Goal: Task Accomplishment & Management: Complete application form

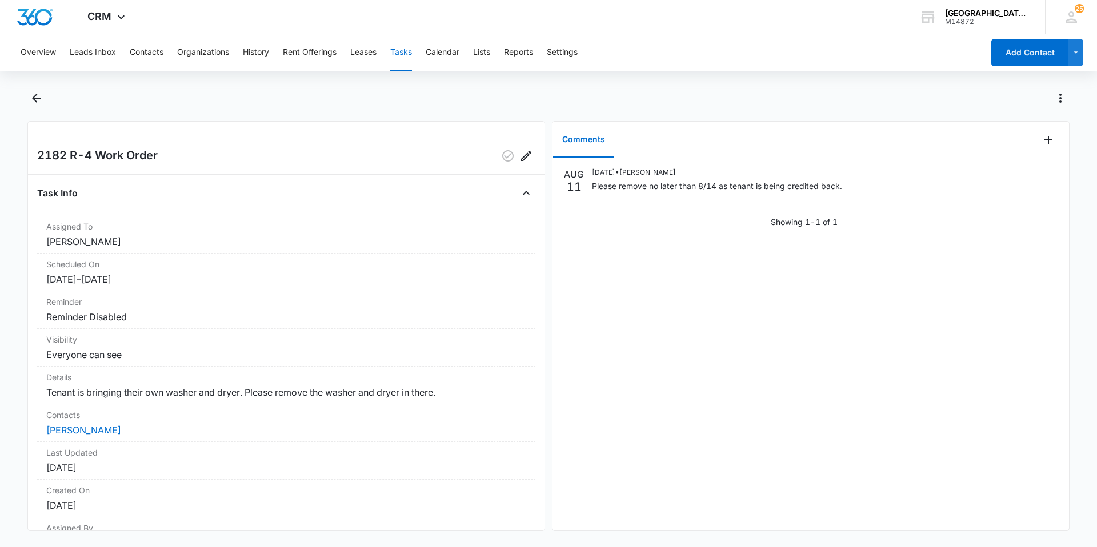
click at [412, 62] on button "Tasks" at bounding box center [401, 52] width 22 height 37
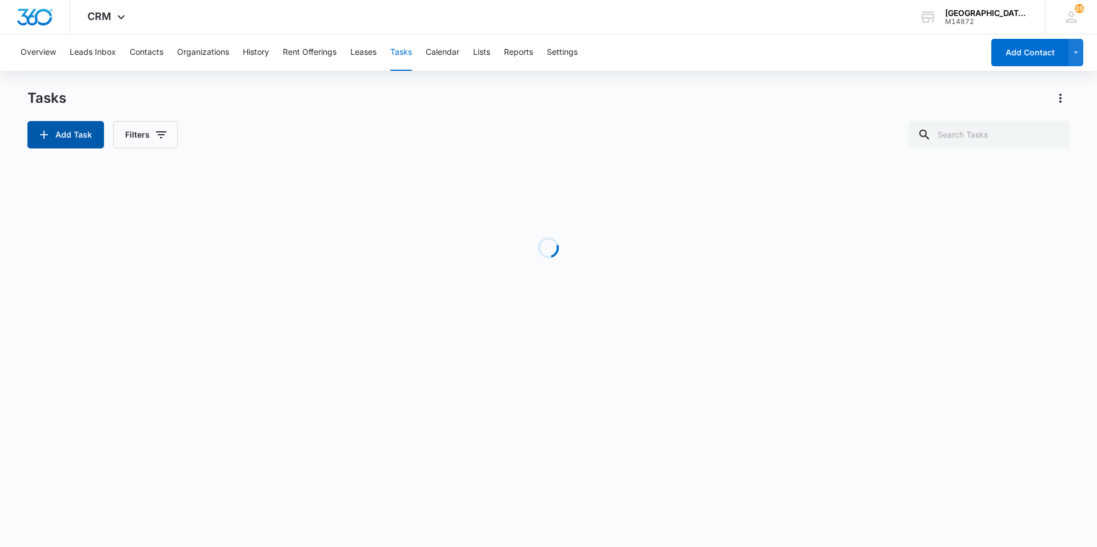
click at [86, 122] on button "Add Task" at bounding box center [65, 134] width 77 height 27
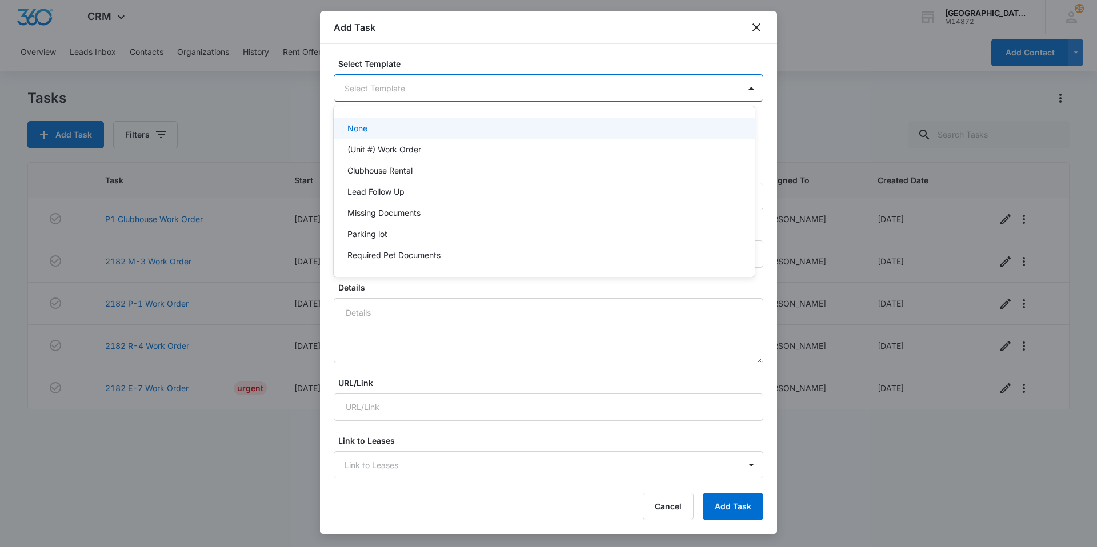
click at [477, 94] on body "CRM Apps Websites Forms CRM Email Social Content Ads Intelligence Files Brand S…" at bounding box center [548, 273] width 1097 height 547
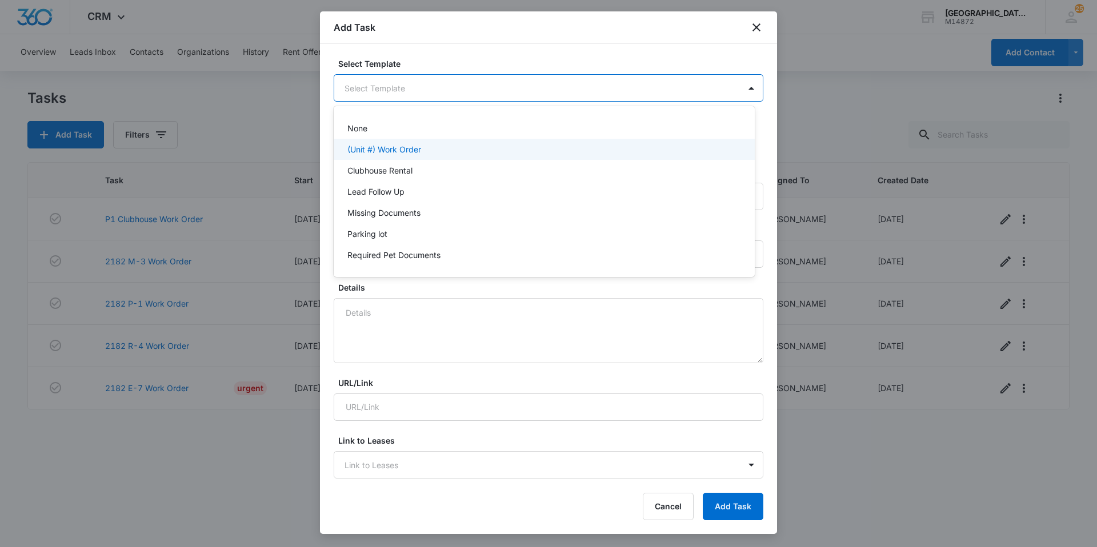
click at [450, 150] on div "(Unit #) Work Order" at bounding box center [542, 149] width 391 height 12
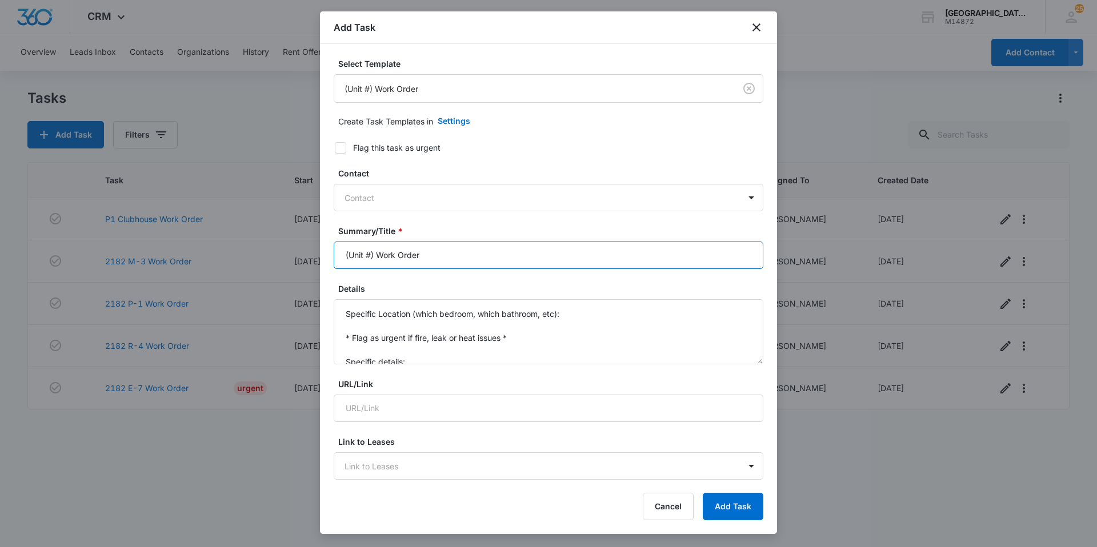
drag, startPoint x: 373, startPoint y: 254, endPoint x: 290, endPoint y: 252, distance: 82.9
click at [290, 252] on body "CRM Apps Websites Forms CRM Email Social Content Ads Intelligence Files Brand S…" at bounding box center [548, 273] width 1097 height 547
type input "2182 N-6 Work Order"
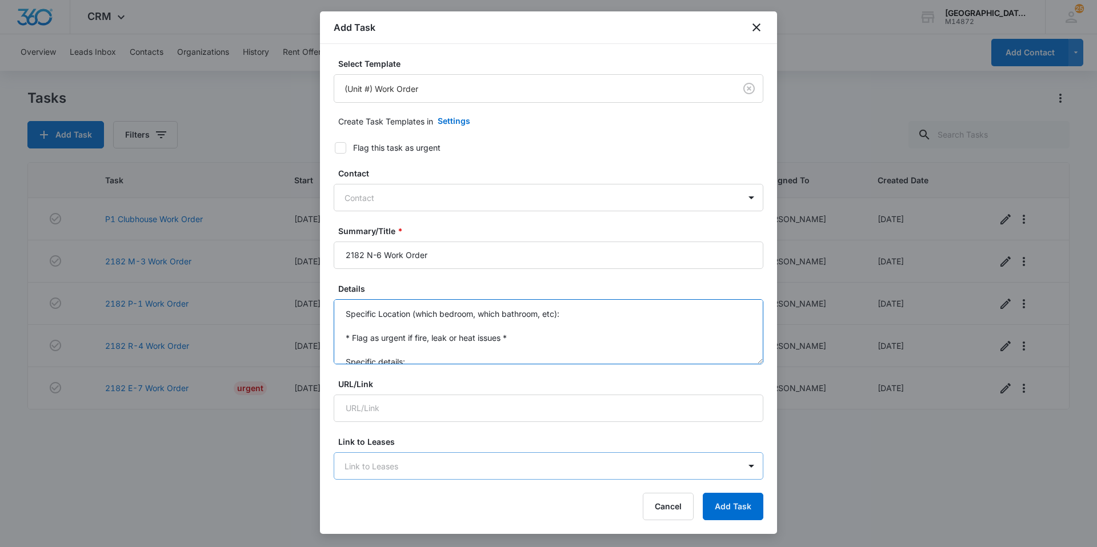
scroll to position [24, 0]
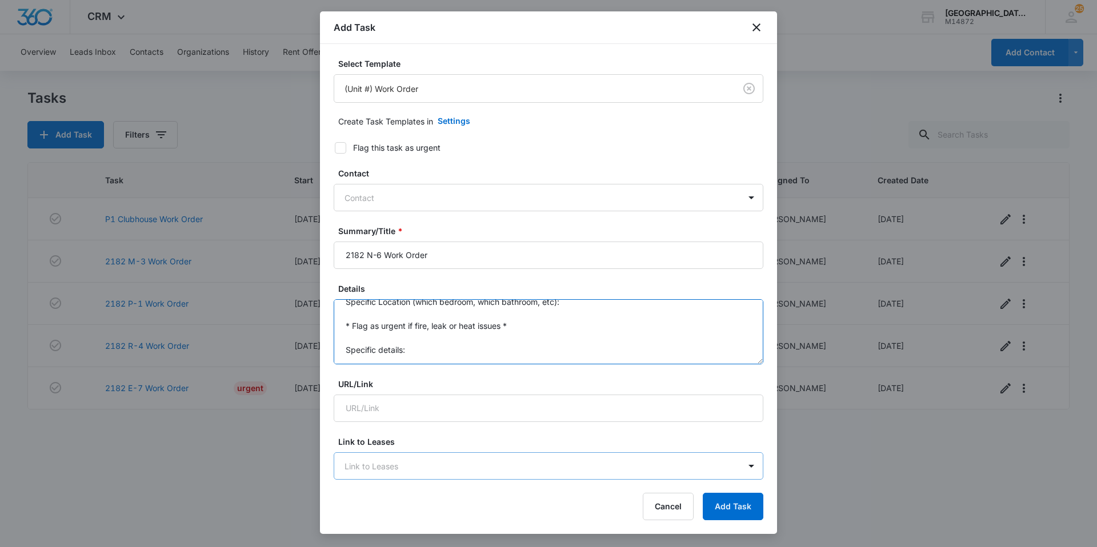
drag, startPoint x: 346, startPoint y: 310, endPoint x: 621, endPoint y: 465, distance: 314.7
click at [621, 465] on form "Select Template (Unit #) Work Order Create Task Templates in Settings Flag this…" at bounding box center [549, 557] width 430 height 999
type textarea "A"
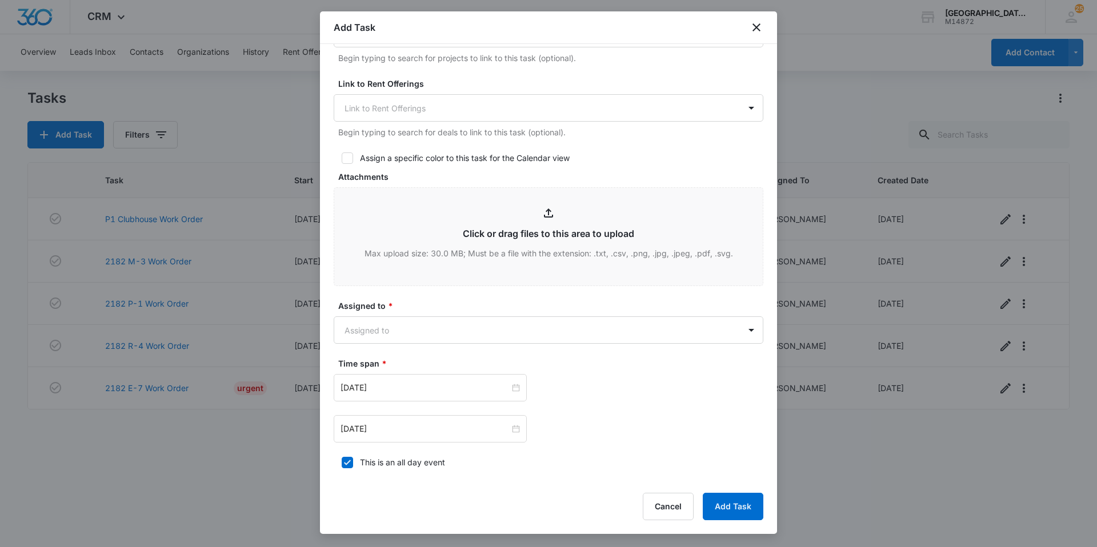
scroll to position [514, 0]
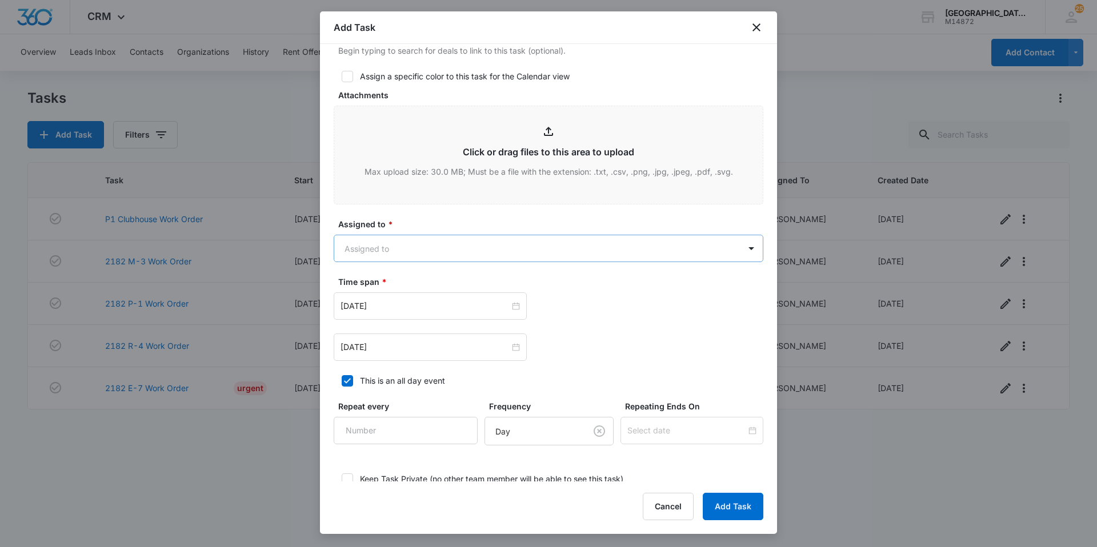
type textarea "[PERSON_NAME] called and left a voicemail stating that his A/c is not working."
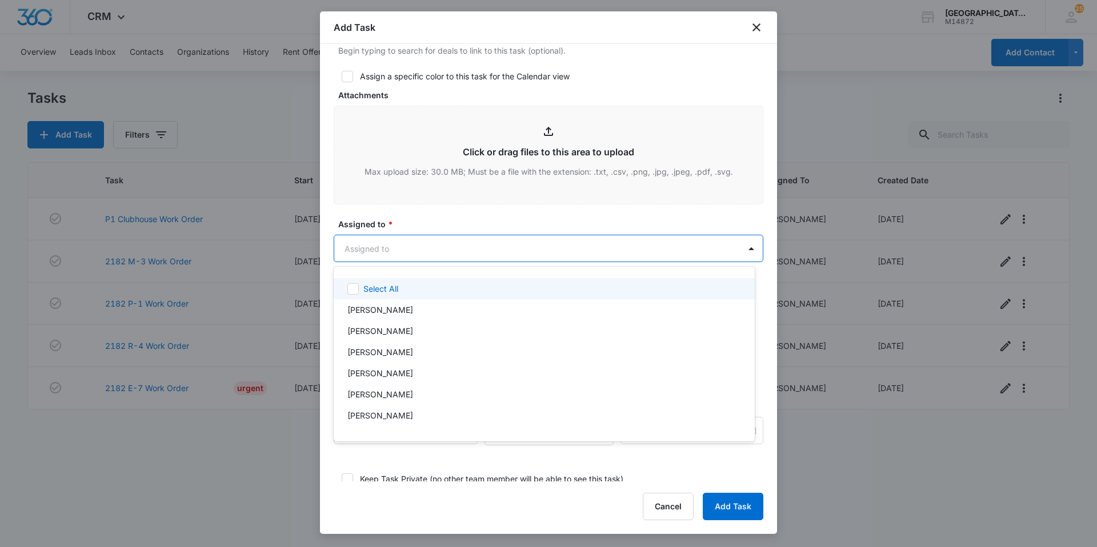
click at [534, 252] on body "CRM Apps Websites Forms CRM Email Social Content Ads Intelligence Files Brand S…" at bounding box center [548, 273] width 1097 height 547
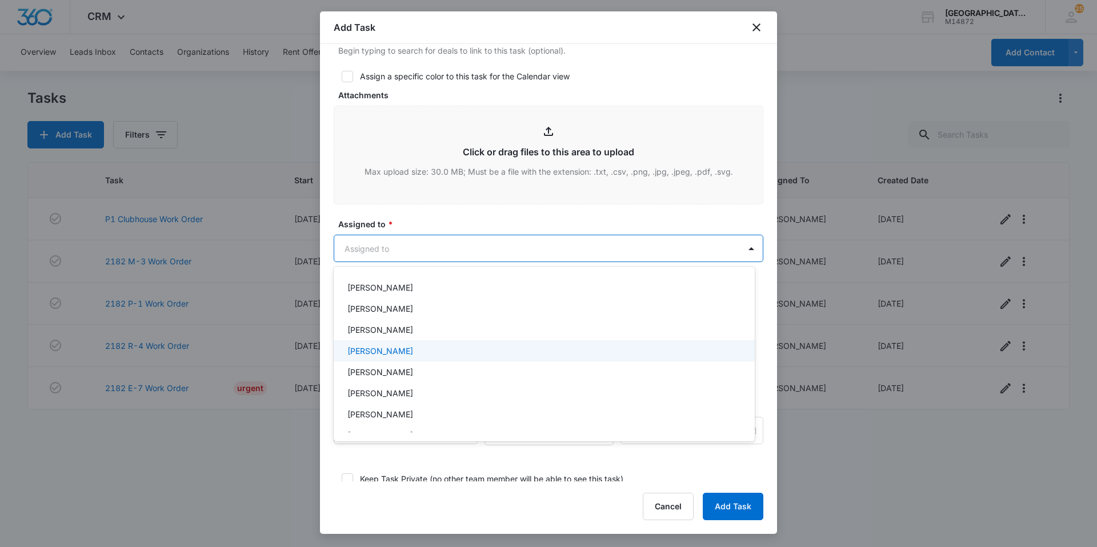
scroll to position [114, 0]
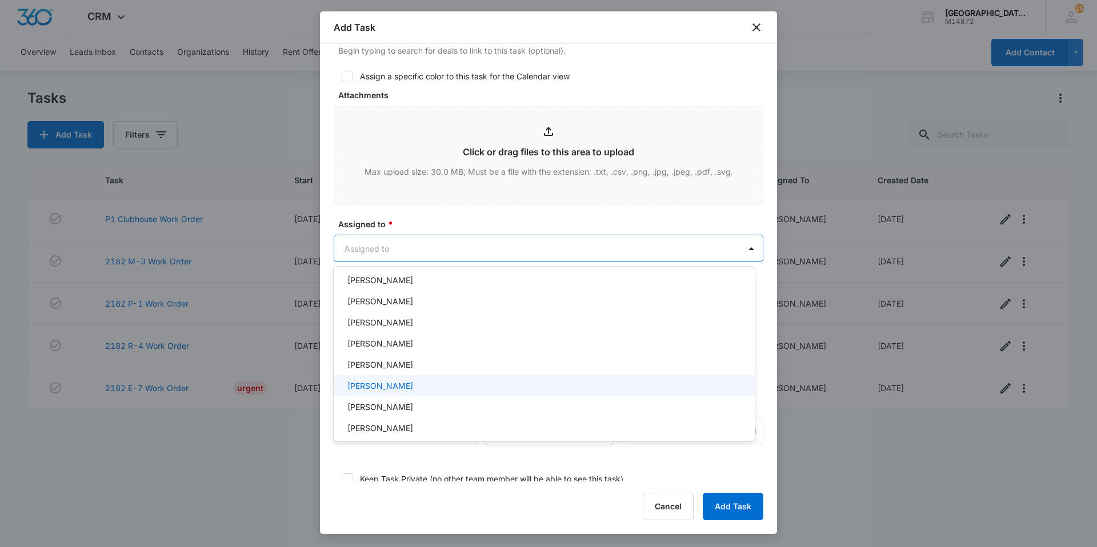
click at [455, 380] on div "[PERSON_NAME]" at bounding box center [542, 386] width 391 height 12
click at [487, 245] on div at bounding box center [548, 273] width 1097 height 547
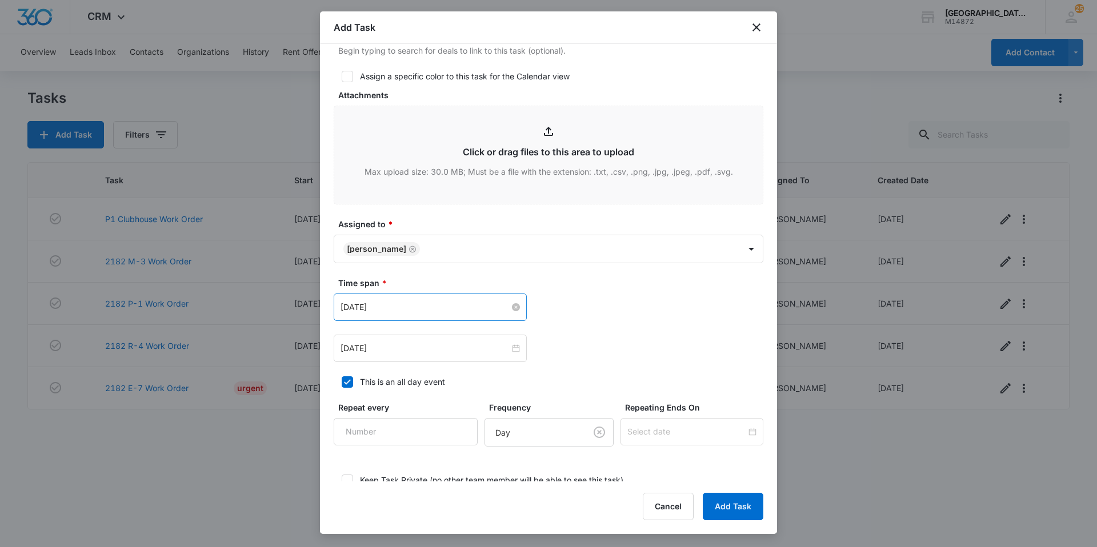
click at [442, 312] on input "[DATE]" at bounding box center [425, 307] width 169 height 13
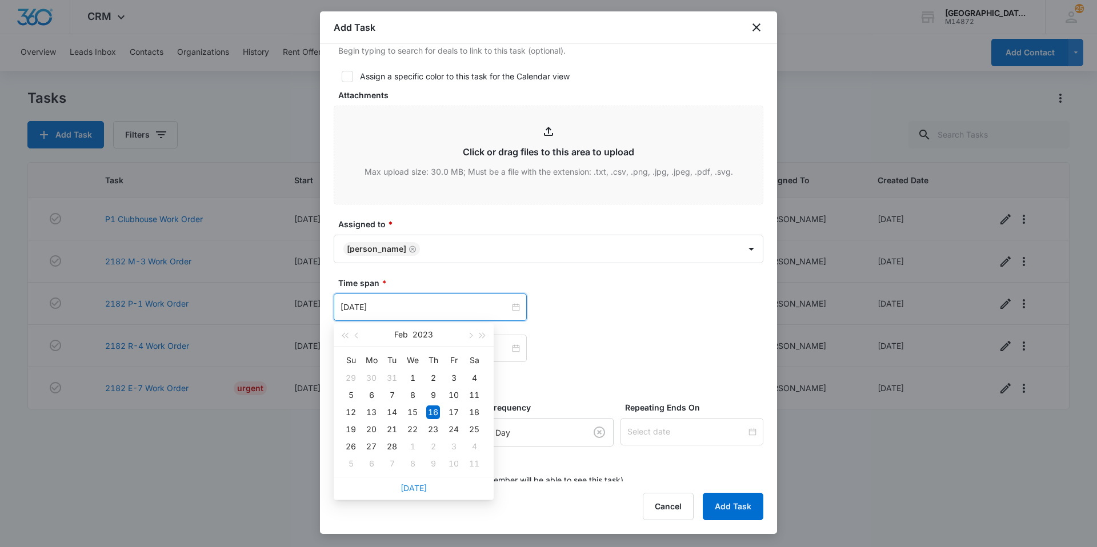
click at [418, 486] on link "[DATE]" at bounding box center [414, 488] width 26 height 10
type input "[DATE]"
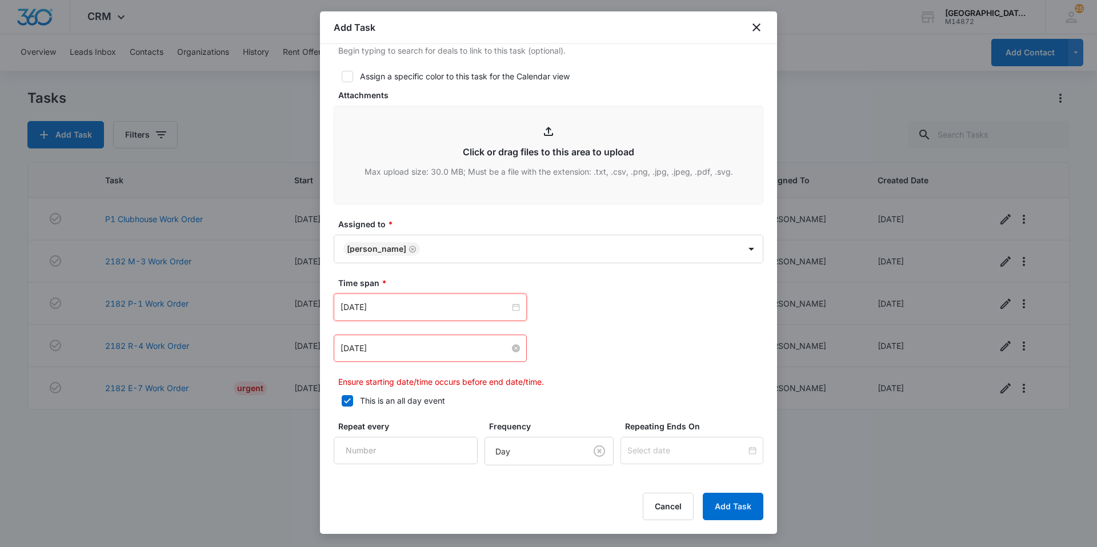
click at [437, 350] on input "[DATE]" at bounding box center [425, 348] width 169 height 13
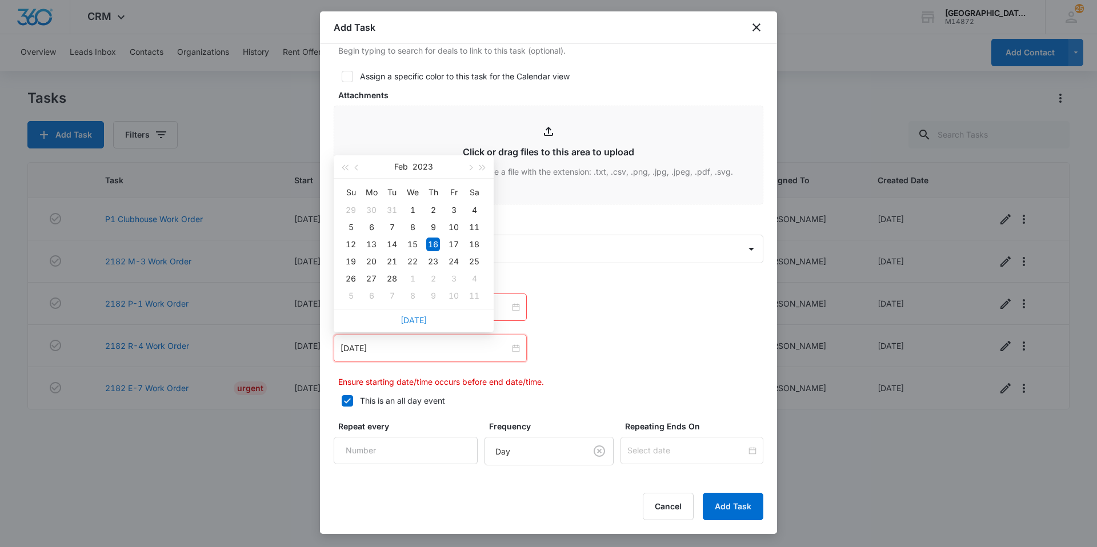
click at [406, 315] on link "[DATE]" at bounding box center [414, 320] width 26 height 10
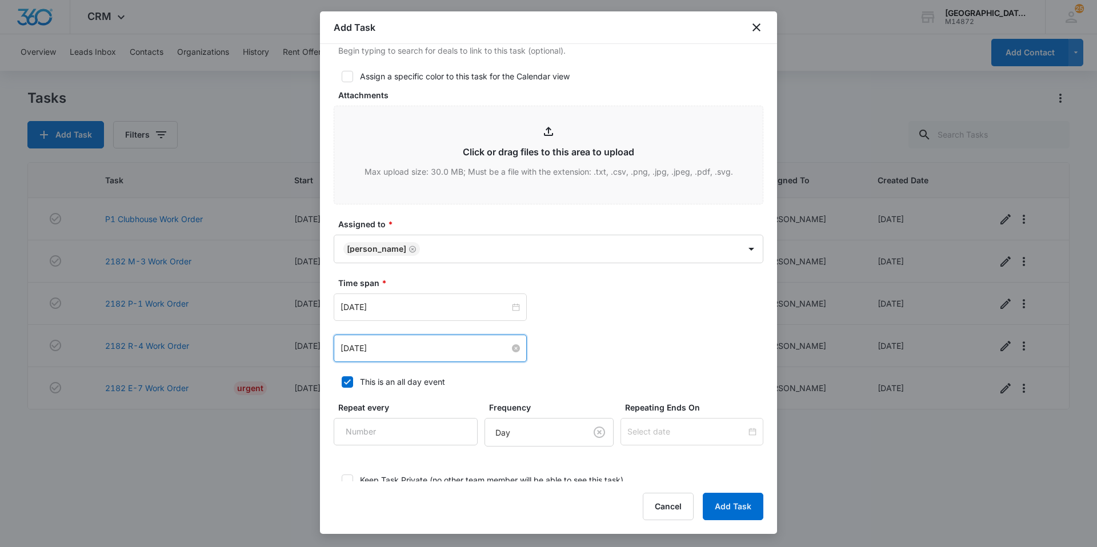
click at [411, 345] on input "[DATE]" at bounding box center [425, 348] width 169 height 13
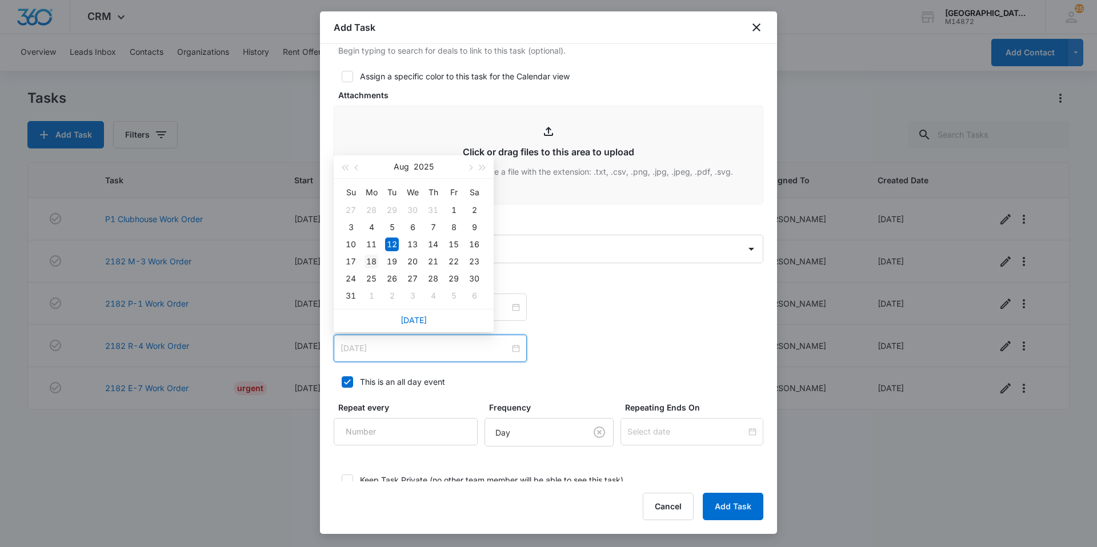
type input "[DATE]"
click at [366, 258] on div "18" at bounding box center [372, 262] width 14 height 14
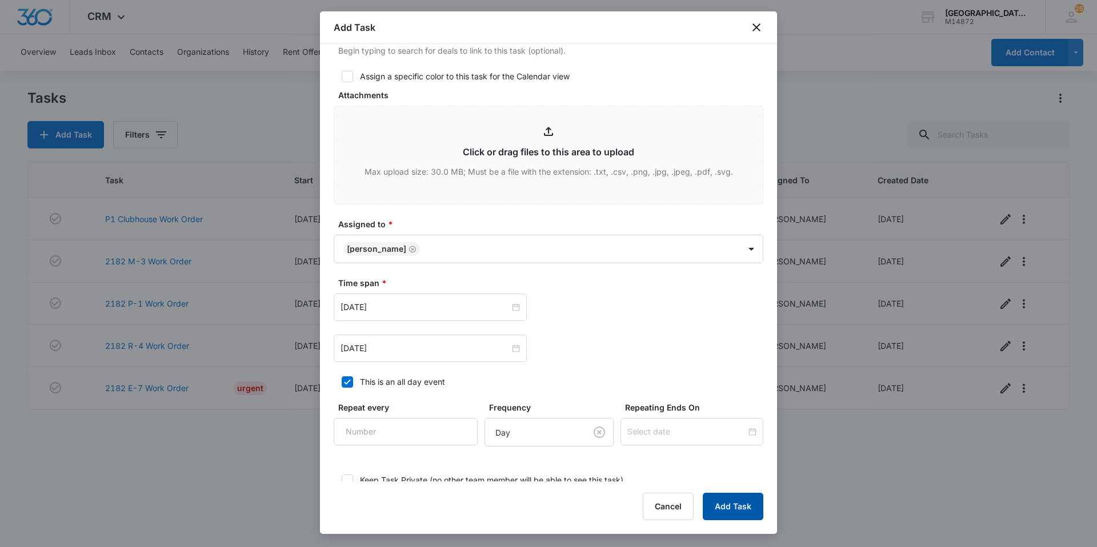
click at [718, 499] on button "Add Task" at bounding box center [733, 506] width 61 height 27
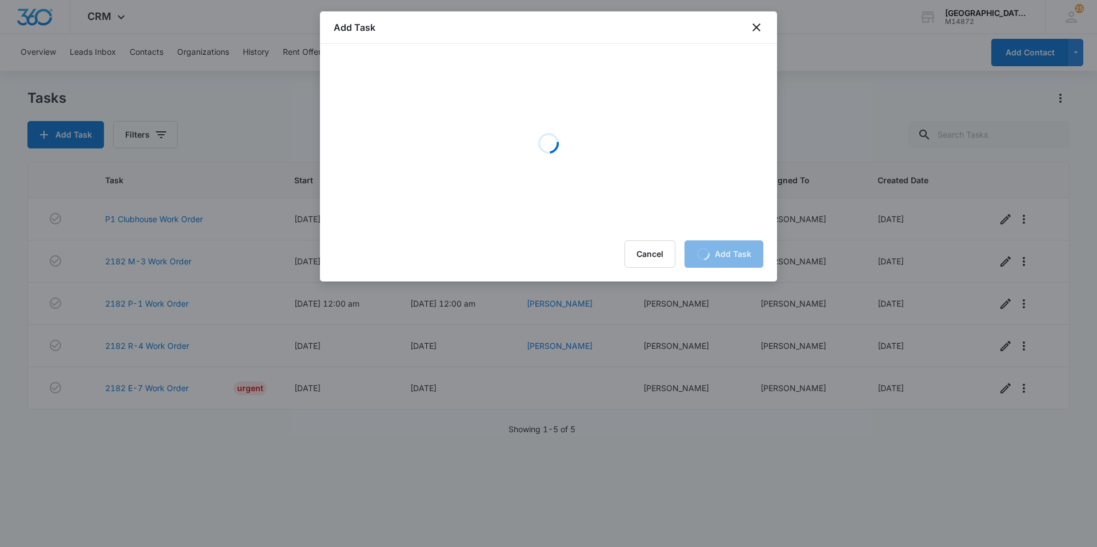
scroll to position [0, 0]
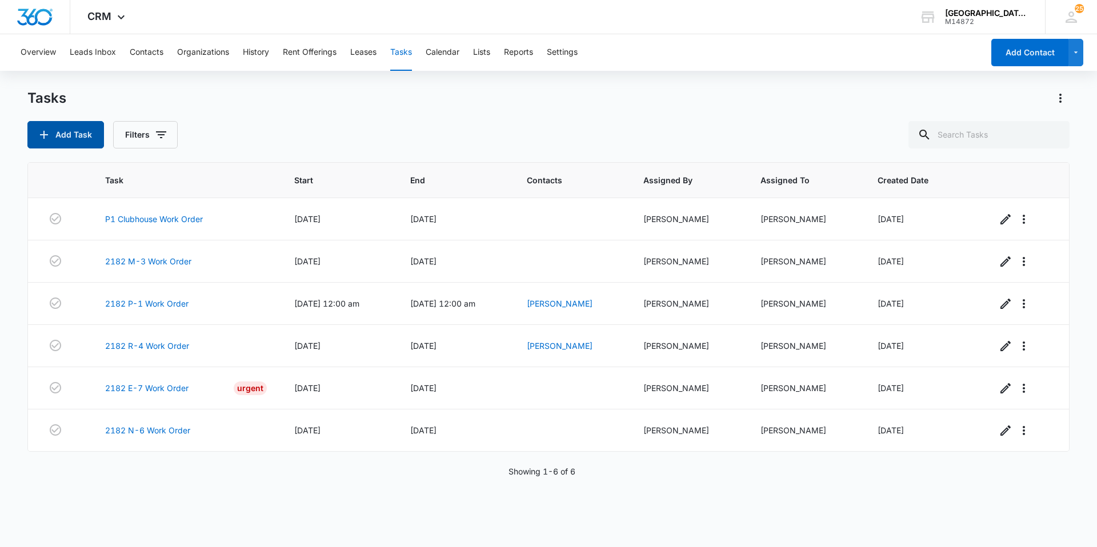
click at [71, 133] on button "Add Task" at bounding box center [65, 134] width 77 height 27
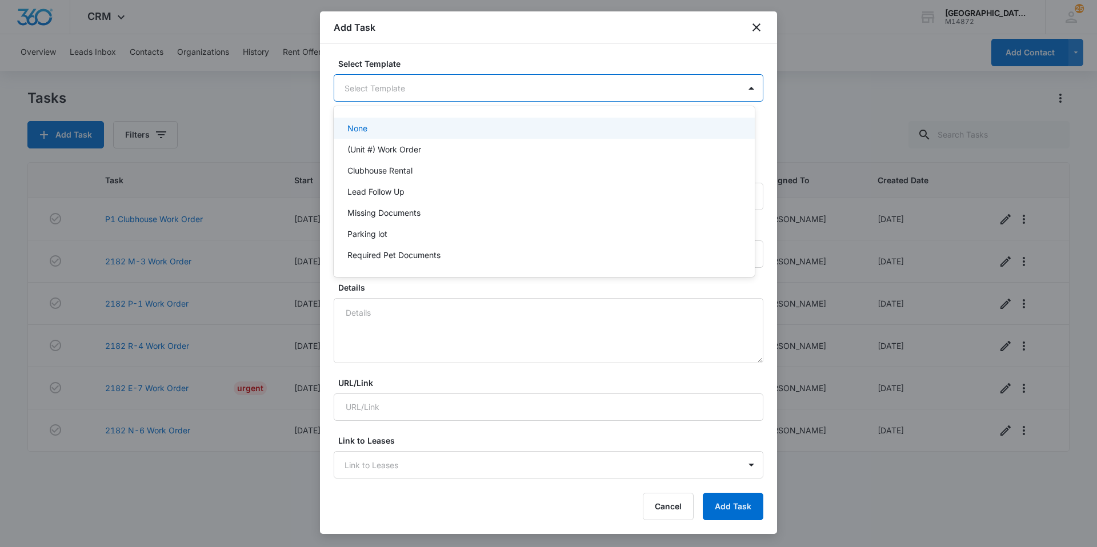
drag, startPoint x: 447, startPoint y: 95, endPoint x: 438, endPoint y: 114, distance: 20.7
click at [447, 95] on body "CRM Apps Websites Forms CRM Email Social Content Ads Intelligence Files Brand S…" at bounding box center [548, 273] width 1097 height 547
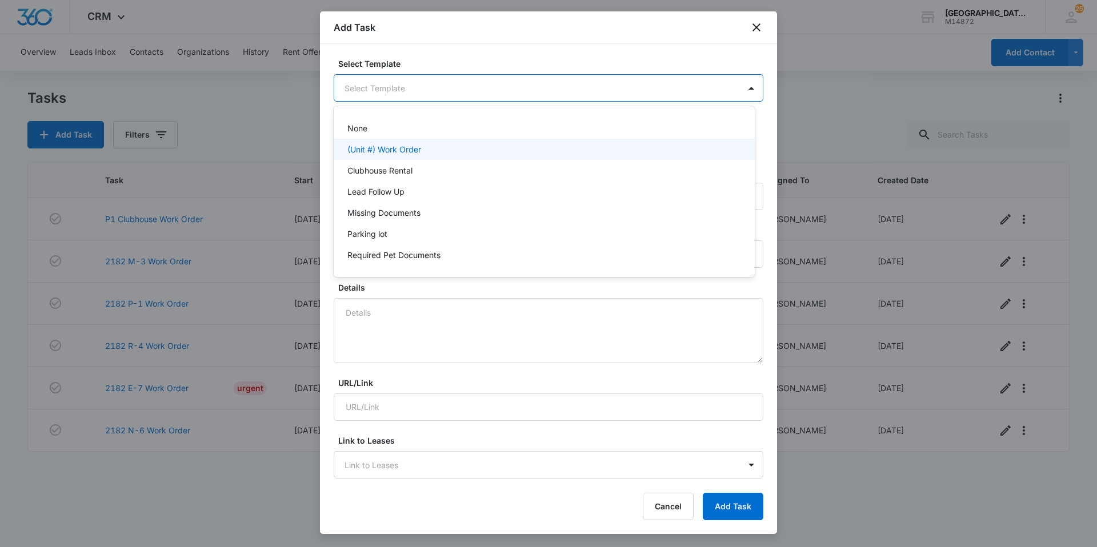
click at [420, 151] on p "(Unit #) Work Order" at bounding box center [384, 149] width 74 height 12
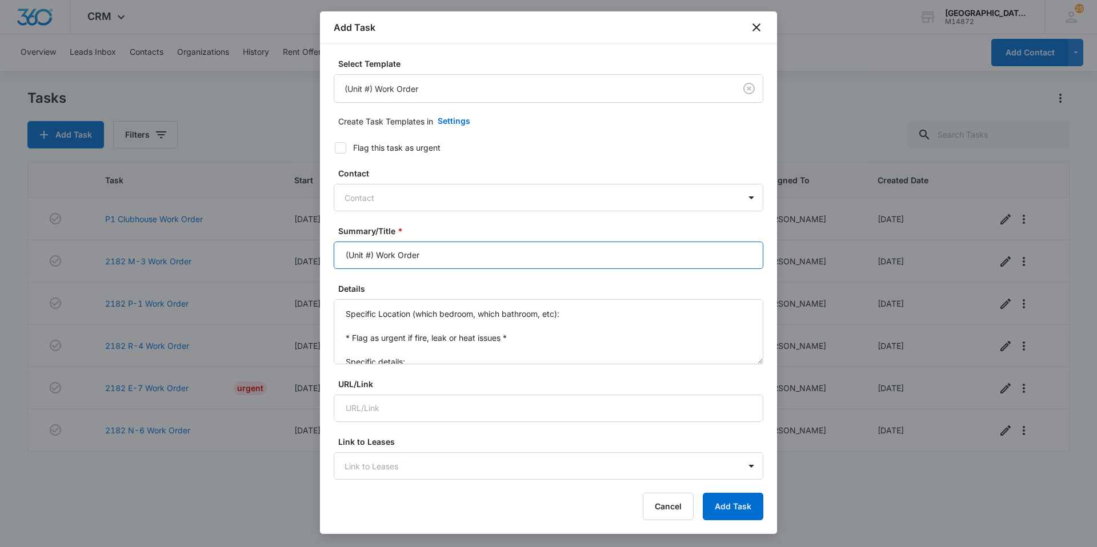
drag, startPoint x: 375, startPoint y: 247, endPoint x: 308, endPoint y: 249, distance: 66.9
click at [308, 249] on body "CRM Apps Websites Forms CRM Email Social Content Ads Intelligence Files Brand S…" at bounding box center [548, 273] width 1097 height 547
type input "2182 O-2 Work Order"
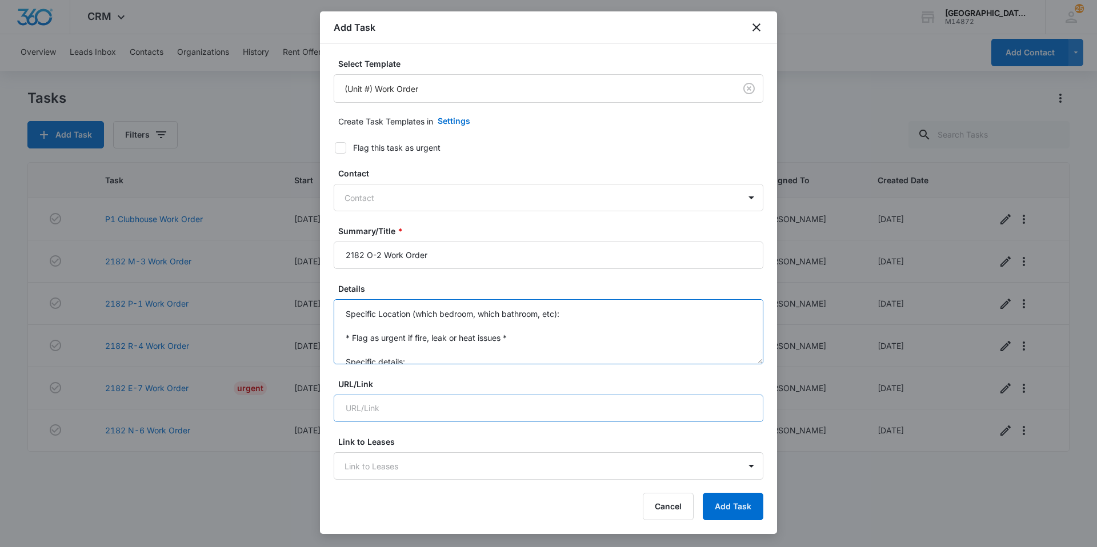
scroll to position [24, 0]
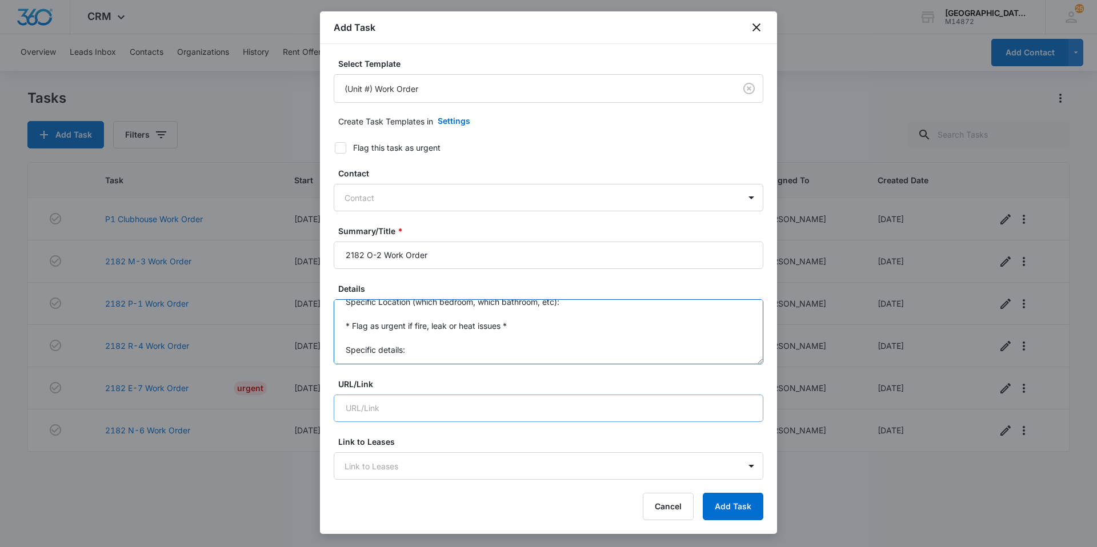
drag, startPoint x: 338, startPoint y: 305, endPoint x: 486, endPoint y: 404, distance: 177.8
click at [486, 404] on form "Select Template (Unit #) Work Order Create Task Templates in Settings Flag this…" at bounding box center [549, 557] width 430 height 999
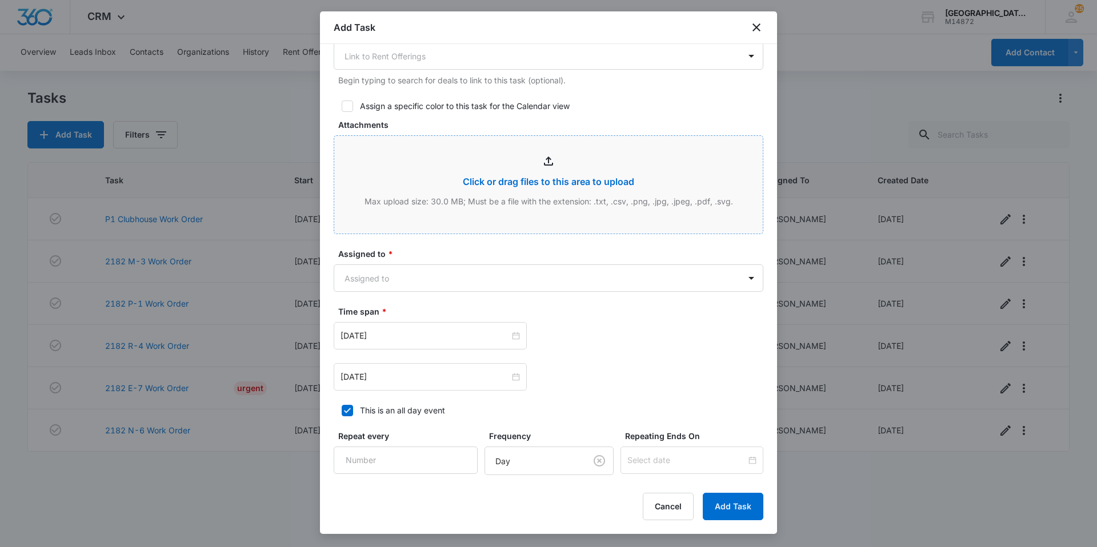
scroll to position [514, 0]
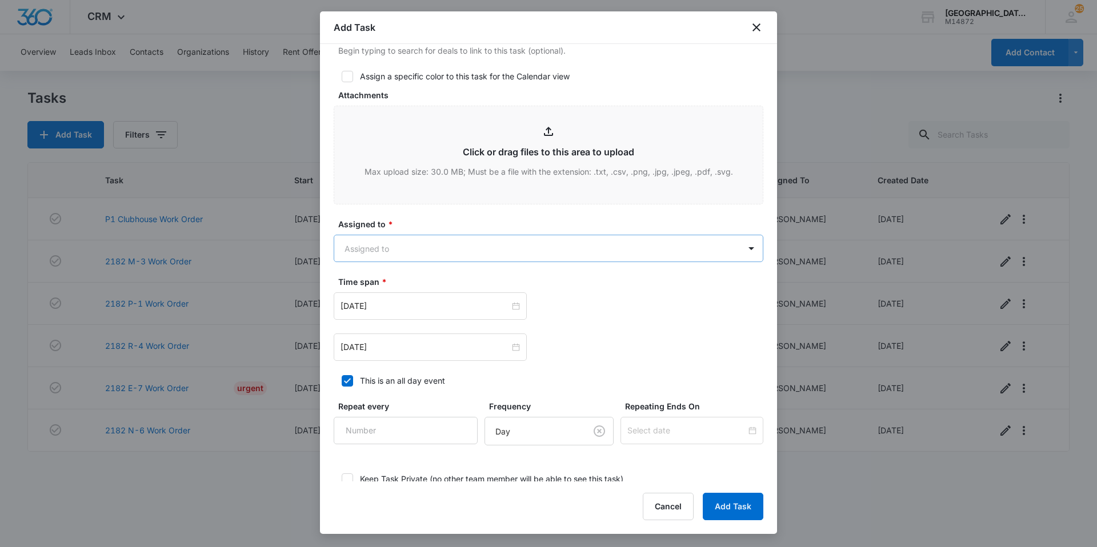
type textarea "[PERSON_NAME] called stating that the light in her fridge has gone out."
click at [430, 240] on body "CRM Apps Websites Forms CRM Email Social Content Ads Intelligence Files Brand S…" at bounding box center [548, 273] width 1097 height 547
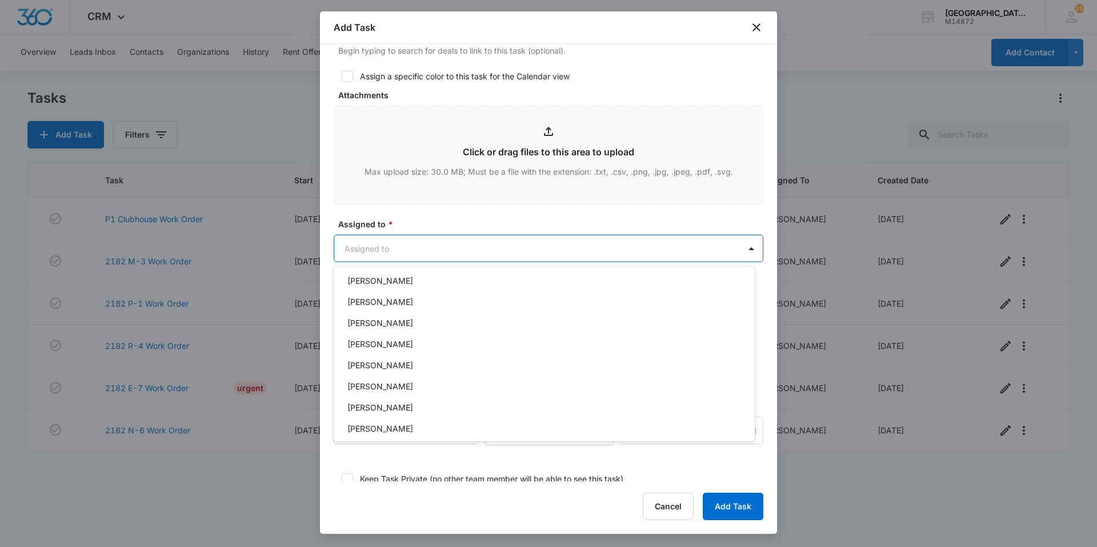
scroll to position [114, 0]
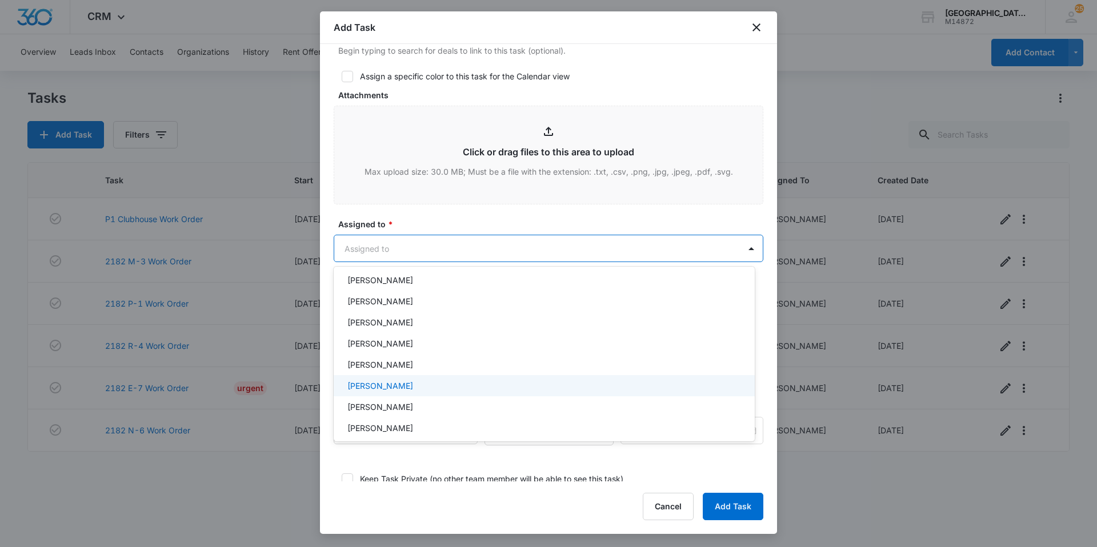
drag, startPoint x: 417, startPoint y: 382, endPoint x: 446, endPoint y: 353, distance: 41.6
click at [417, 382] on div "[PERSON_NAME]" at bounding box center [542, 386] width 391 height 12
click at [505, 256] on div at bounding box center [548, 273] width 1097 height 547
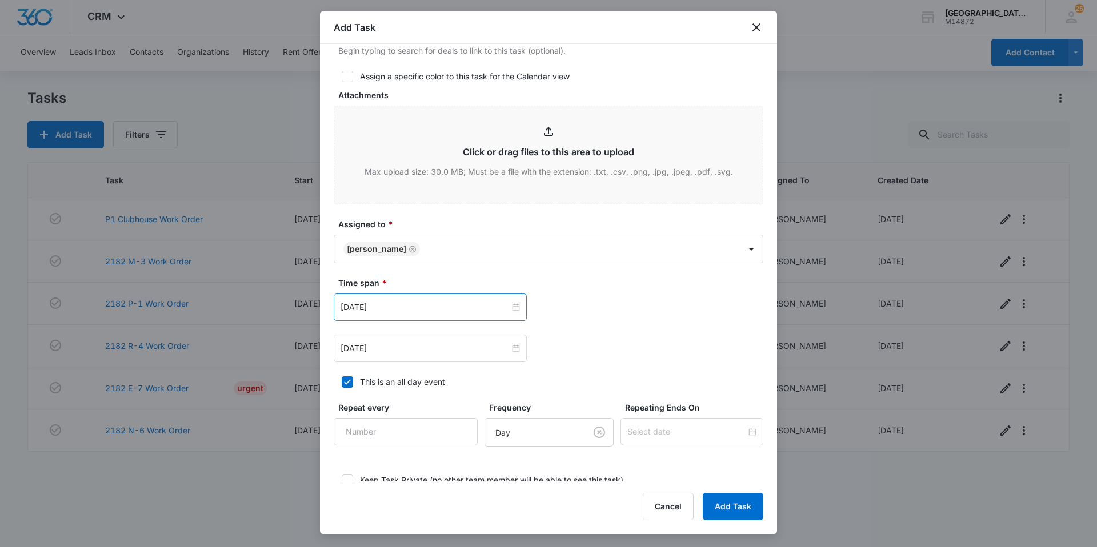
click at [435, 298] on div "[DATE]" at bounding box center [430, 307] width 193 height 27
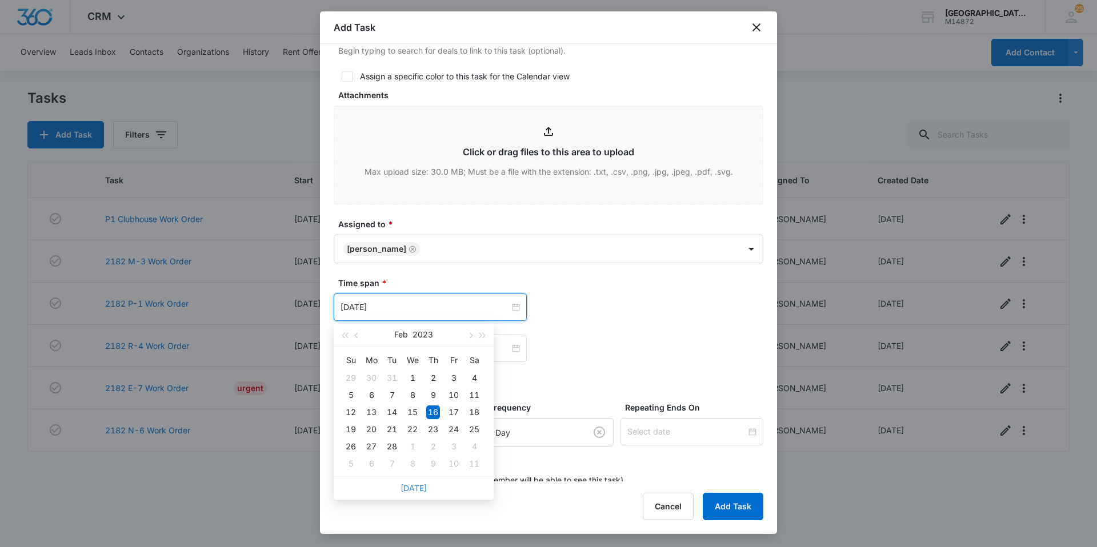
click at [414, 489] on link "[DATE]" at bounding box center [414, 488] width 26 height 10
type input "[DATE]"
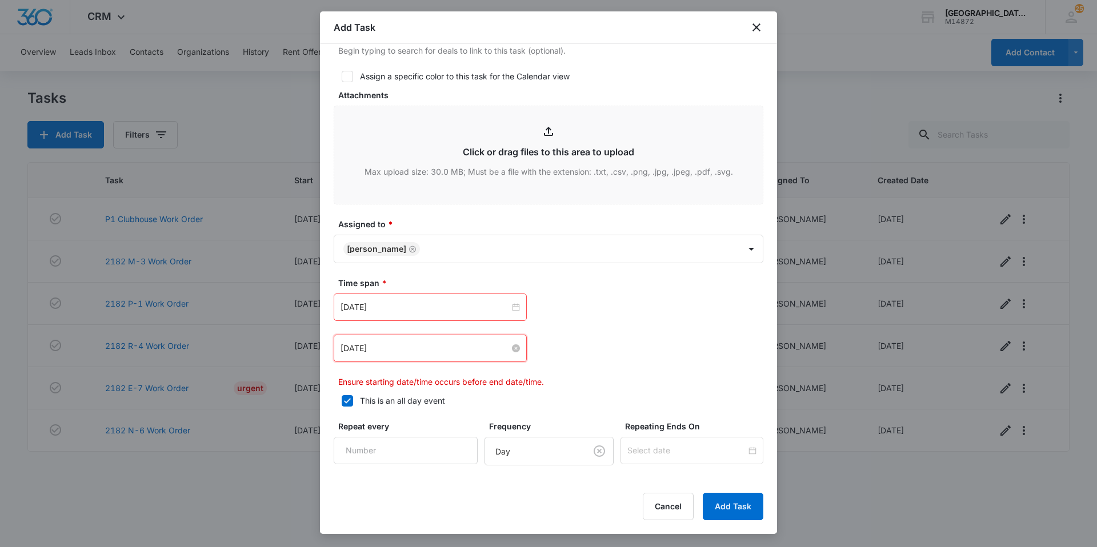
click at [463, 348] on input "[DATE]" at bounding box center [425, 348] width 169 height 13
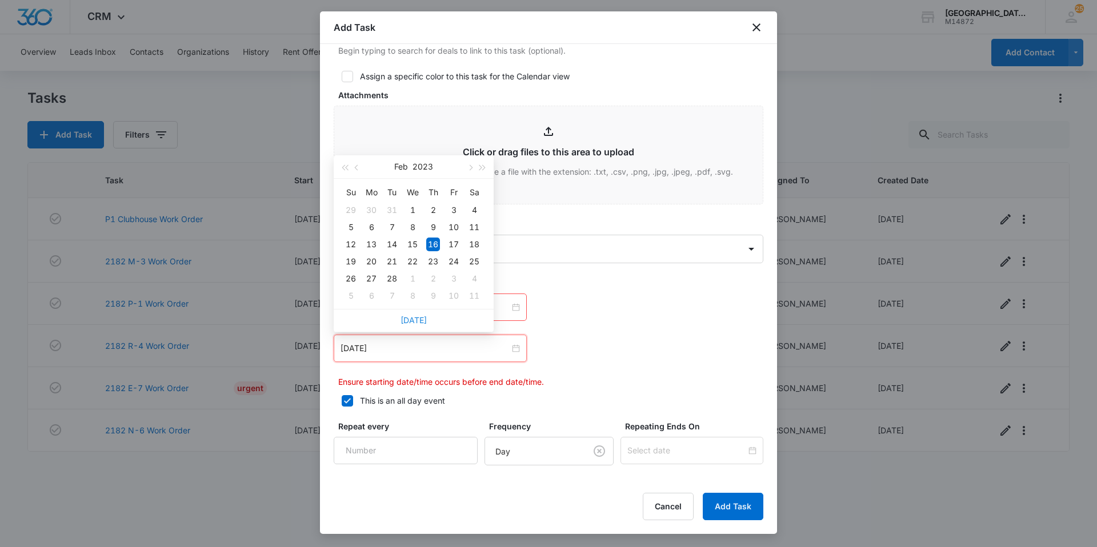
click at [415, 322] on link "[DATE]" at bounding box center [414, 320] width 26 height 10
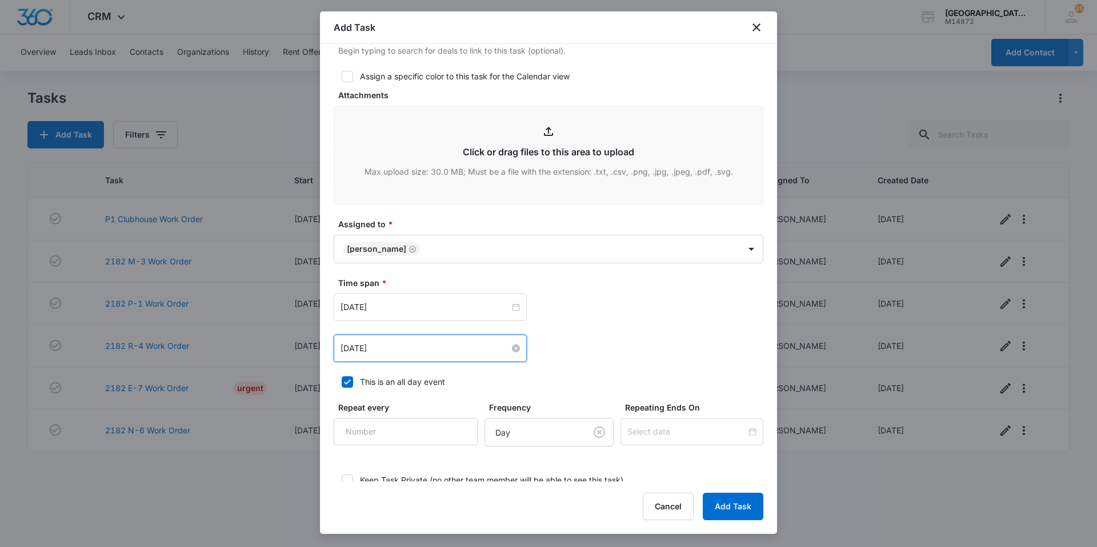
click at [417, 343] on input "[DATE]" at bounding box center [425, 348] width 169 height 13
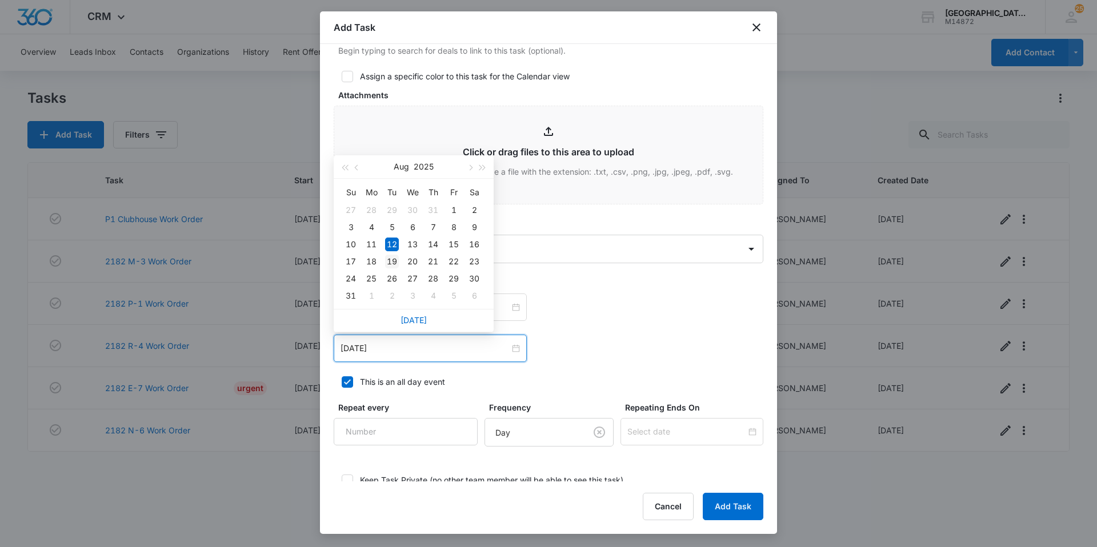
type input "[DATE]"
click at [386, 261] on div "19" at bounding box center [392, 262] width 14 height 14
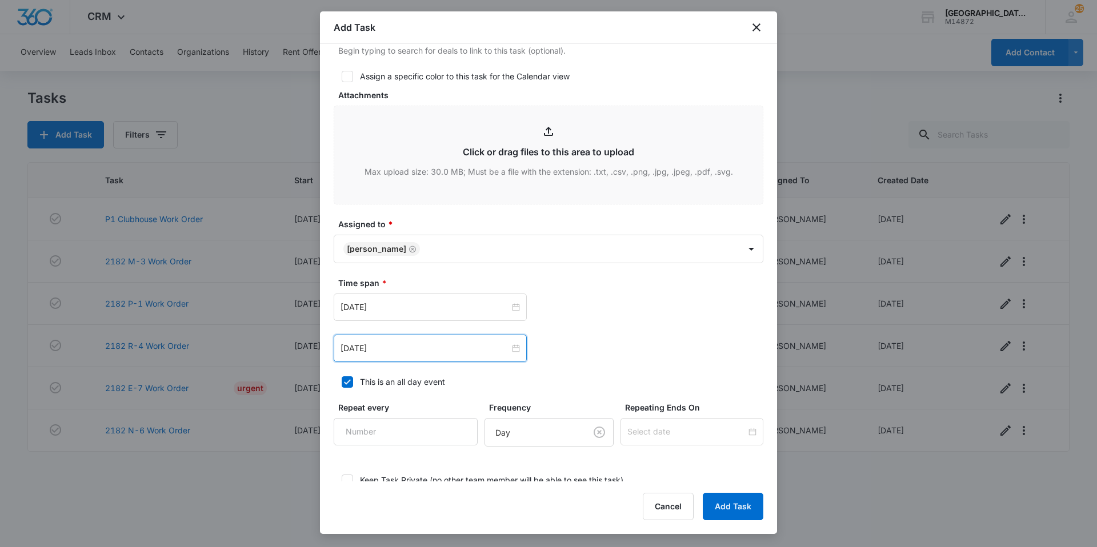
click at [628, 327] on div "[DATE] [DATE] Su Mo Tu We Th Fr Sa 27 28 29 30 31 1 2 3 4 5 6 7 8 9 10 11 12 13…" at bounding box center [549, 328] width 430 height 69
click at [739, 519] on button "Add Task" at bounding box center [733, 506] width 61 height 27
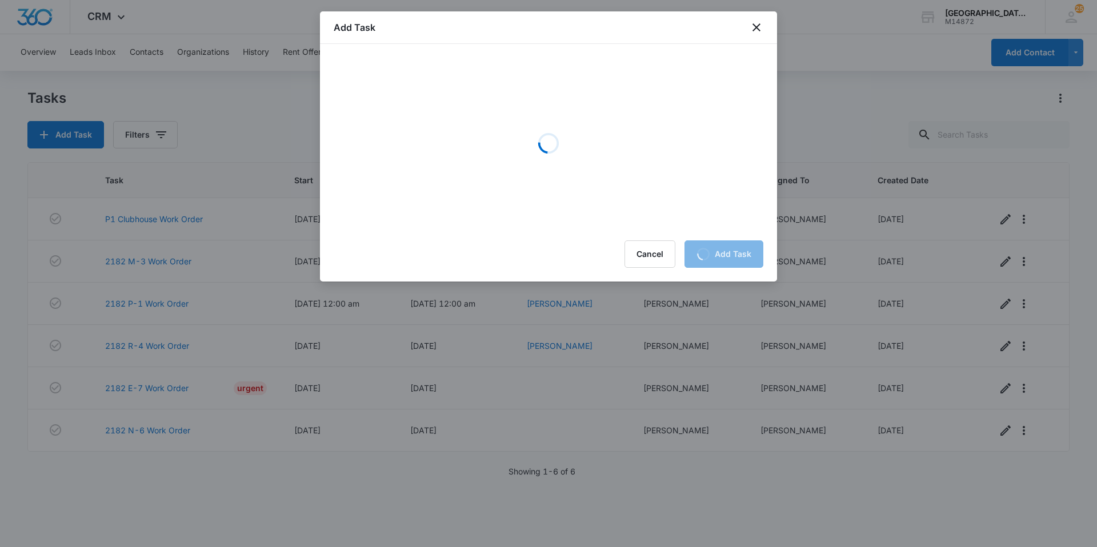
scroll to position [0, 0]
